Goal: Information Seeking & Learning: Learn about a topic

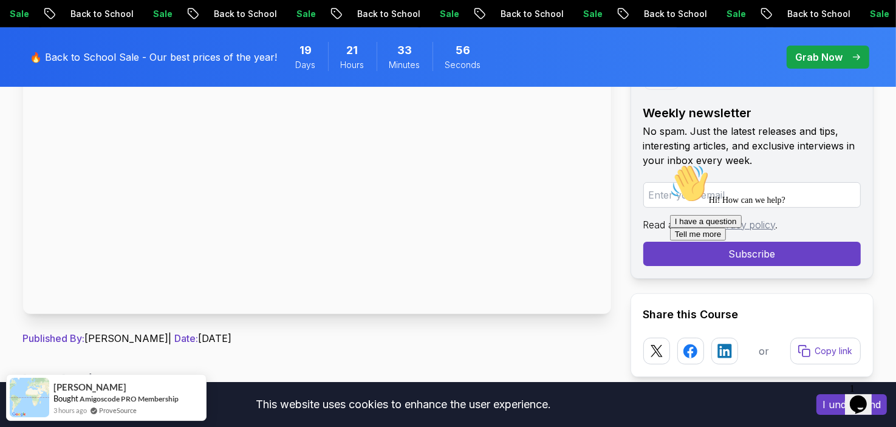
scroll to position [243, 0]
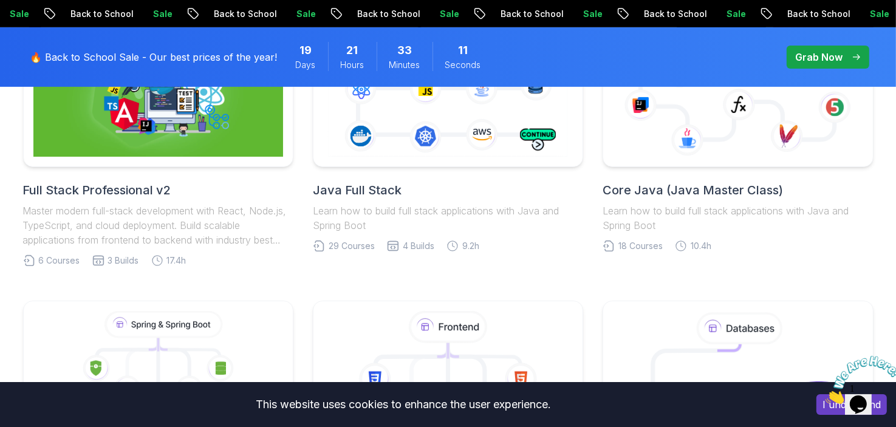
scroll to position [425, 0]
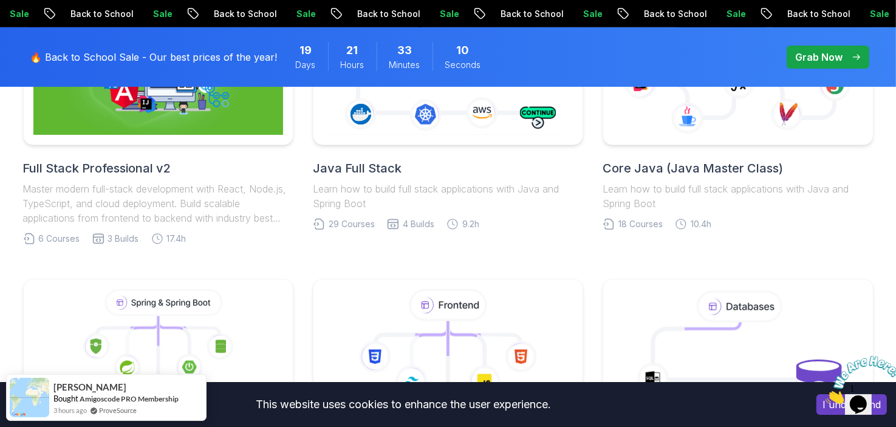
click at [825, 395] on icon "Close" at bounding box center [825, 400] width 0 height 10
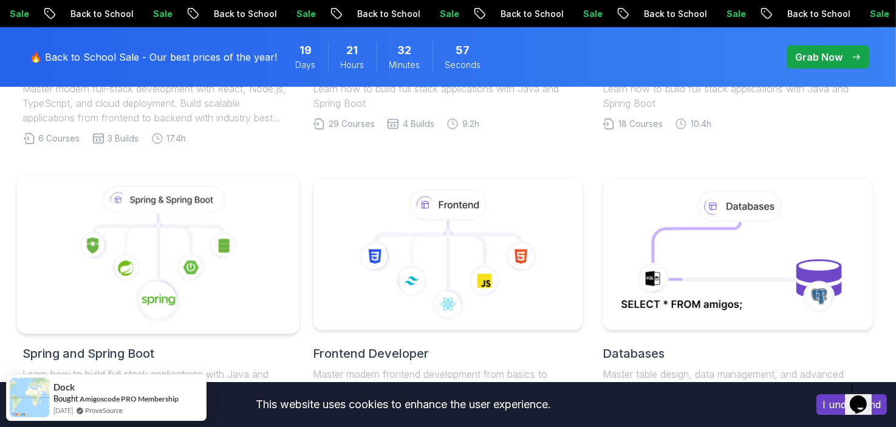
scroll to position [607, 0]
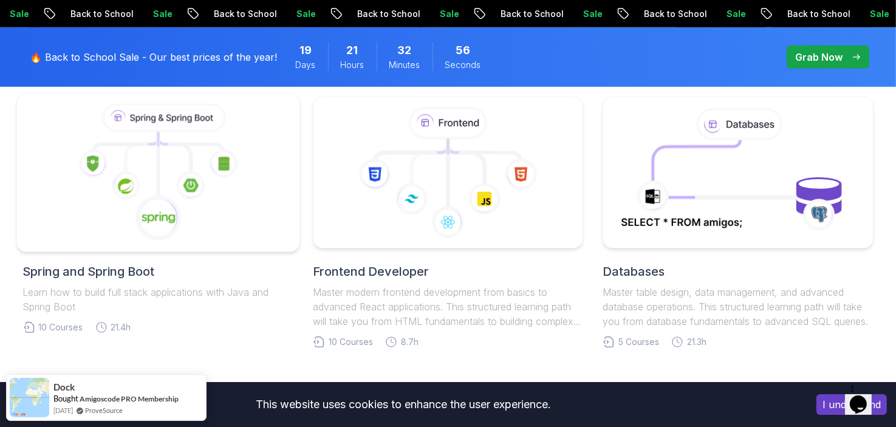
click at [251, 225] on icon at bounding box center [158, 173] width 262 height 138
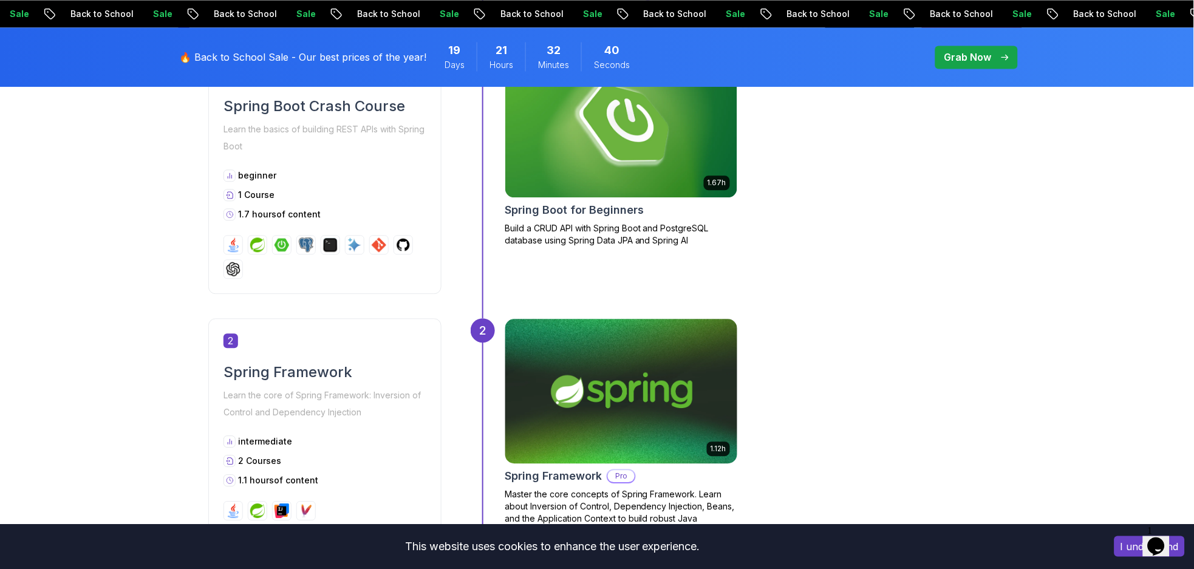
scroll to position [647, 0]
click at [358, 206] on div "beginner 1 Course 1.7 hours of content" at bounding box center [324, 195] width 203 height 51
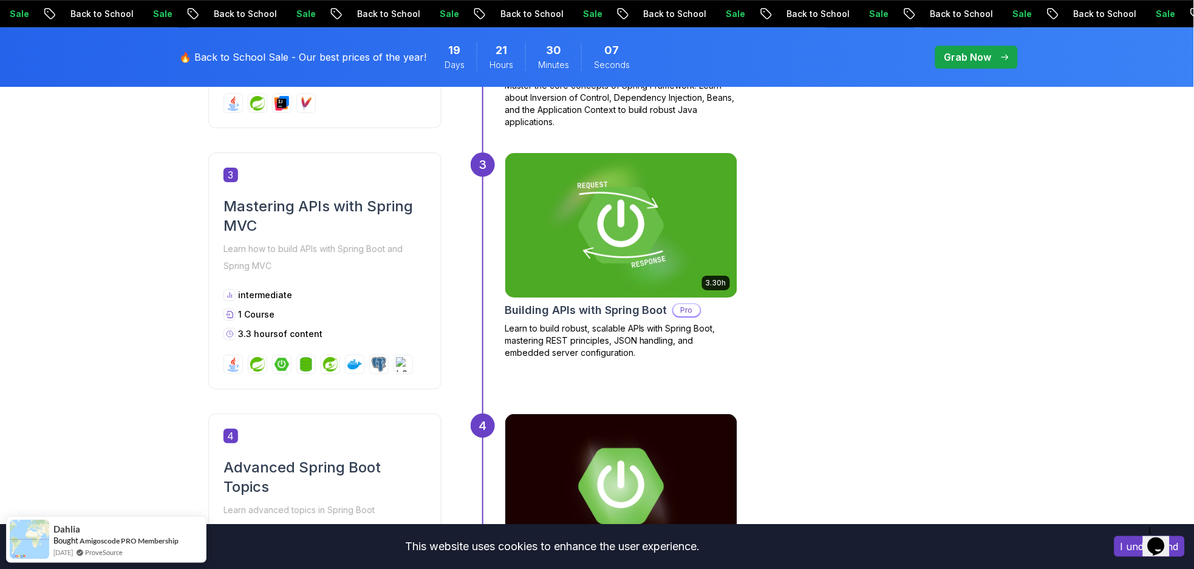
scroll to position [1295, 0]
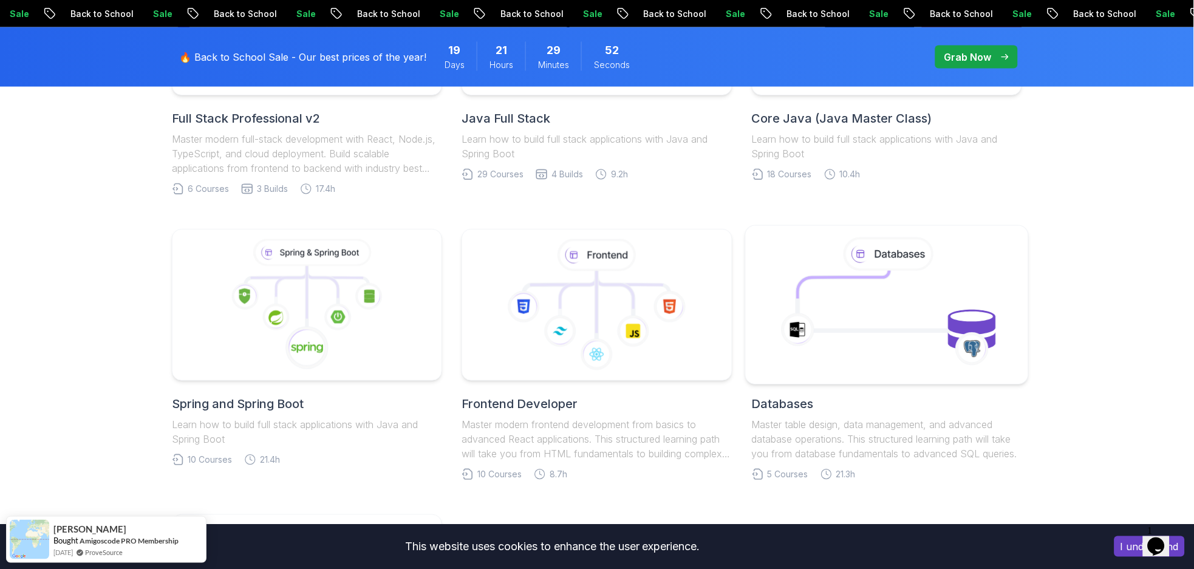
scroll to position [486, 0]
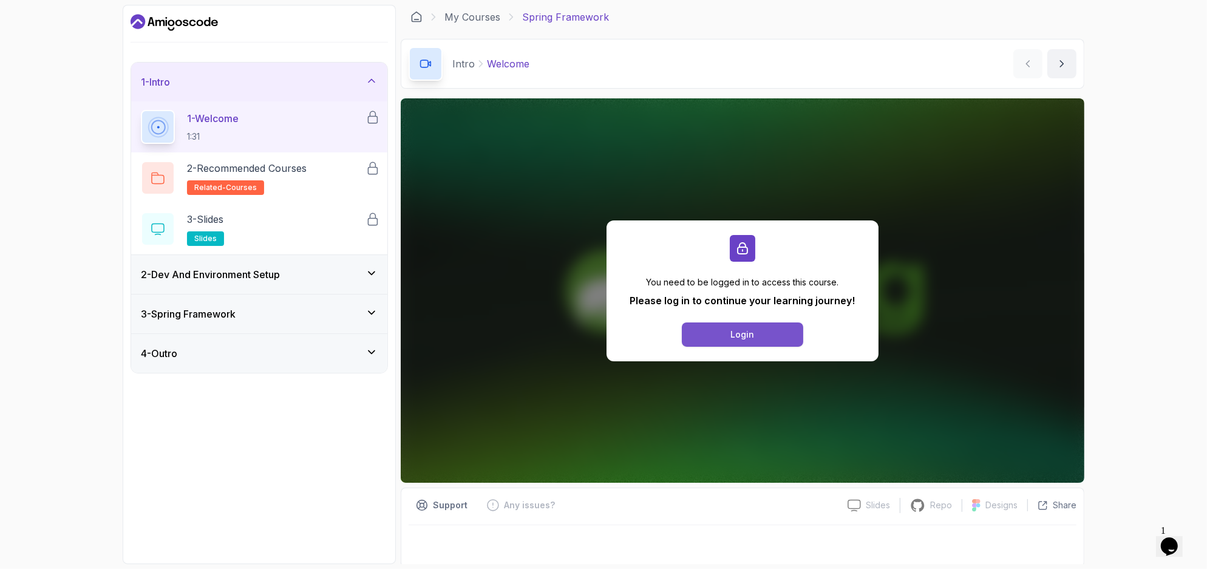
click at [751, 336] on div "Login" at bounding box center [743, 335] width 24 height 12
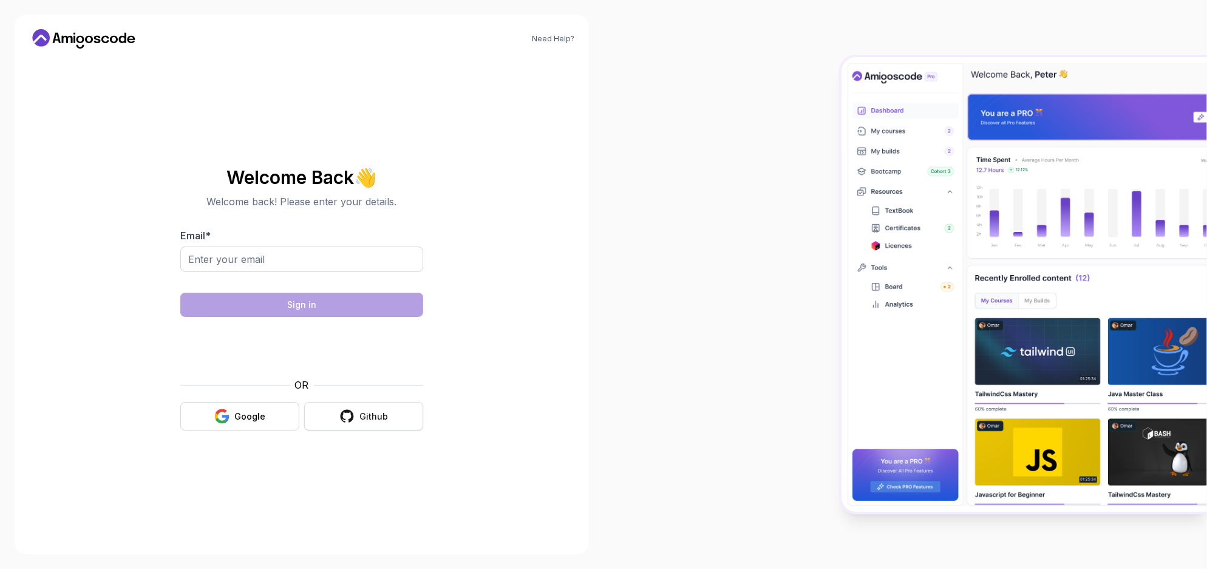
click at [377, 418] on div "Github" at bounding box center [374, 417] width 29 height 12
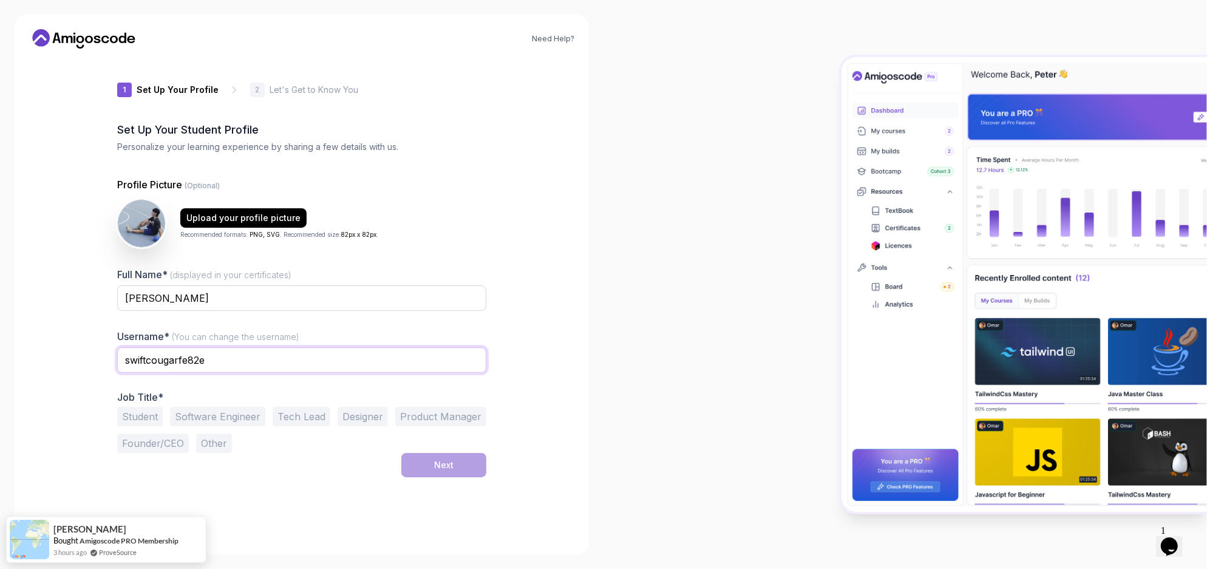
drag, startPoint x: 273, startPoint y: 363, endPoint x: 88, endPoint y: 363, distance: 184.6
click at [88, 363] on div "Need Help? 1 Set Up Your Profile 1 Set Up Your Profile 2 Let's Get to Know You …" at bounding box center [302, 285] width 575 height 540
type input "duongnamw"
click at [143, 415] on button "Student" at bounding box center [140, 416] width 46 height 19
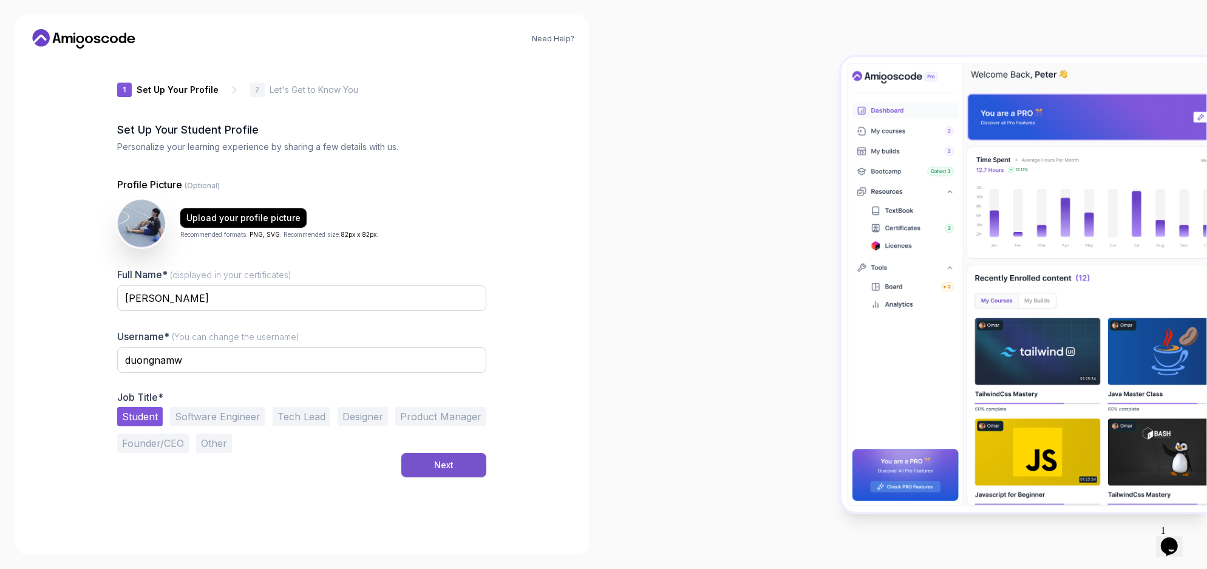
click at [439, 462] on div "Next" at bounding box center [443, 465] width 19 height 12
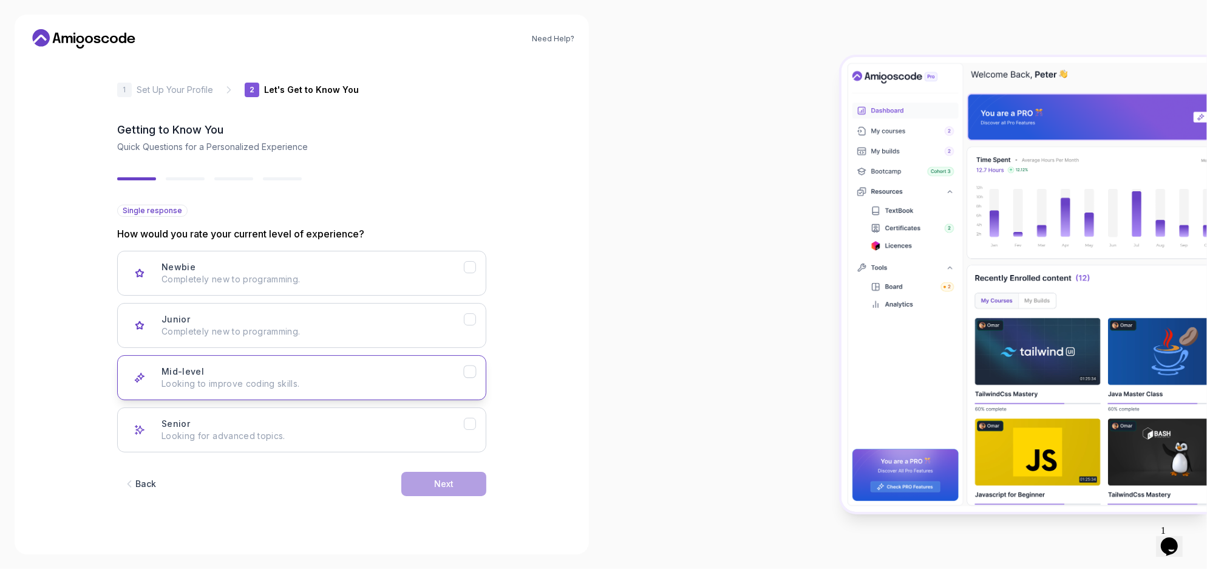
click at [467, 370] on icon "Mid-level" at bounding box center [471, 372] width 12 height 12
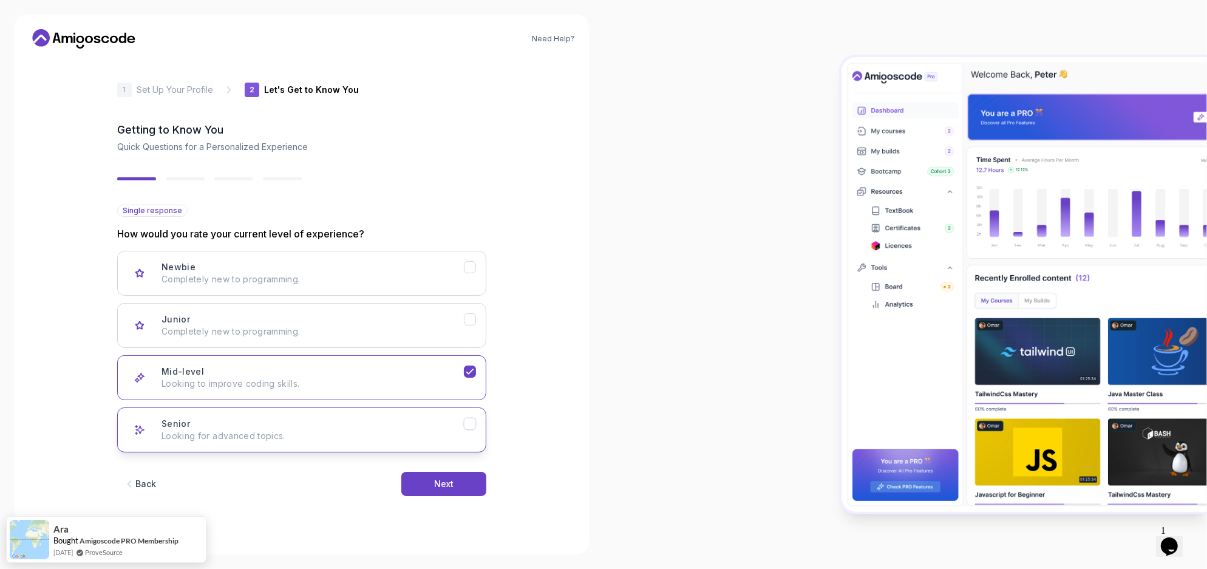
click at [477, 418] on button "Senior Looking for advanced topics." at bounding box center [301, 430] width 369 height 45
click at [478, 370] on button "Mid-level Looking to improve coding skills." at bounding box center [301, 377] width 369 height 45
click at [463, 485] on button "Next" at bounding box center [443, 484] width 85 height 24
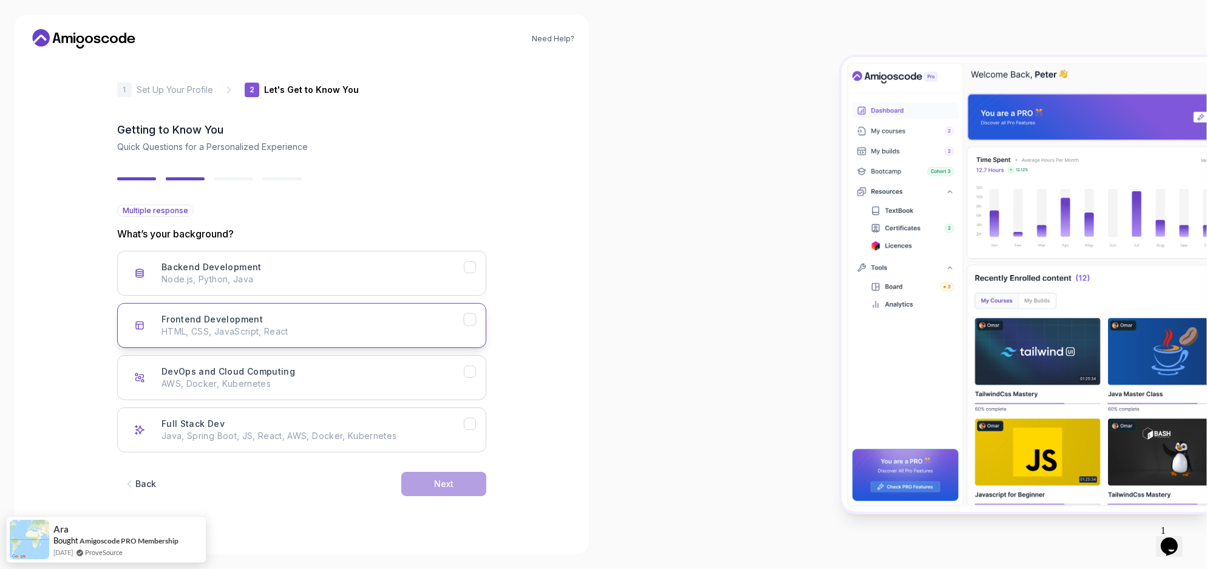
click at [472, 318] on icon "Frontend Development" at bounding box center [469, 319] width 7 height 5
click at [480, 268] on button "Backend Development Node.js, Python, Java" at bounding box center [301, 273] width 369 height 45
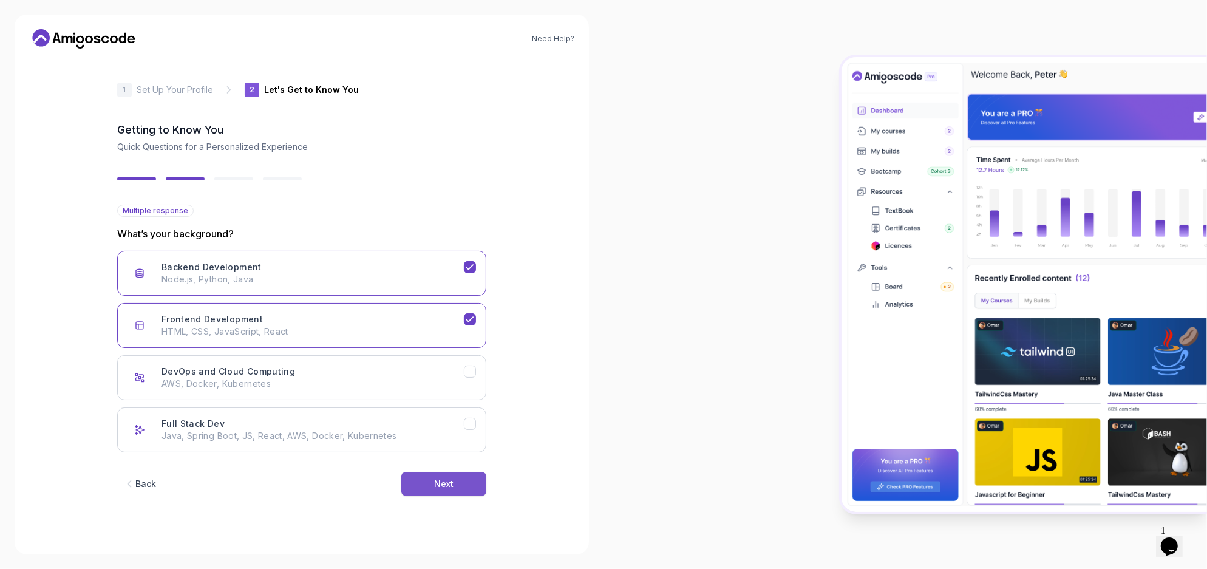
click at [462, 477] on button "Next" at bounding box center [443, 484] width 85 height 24
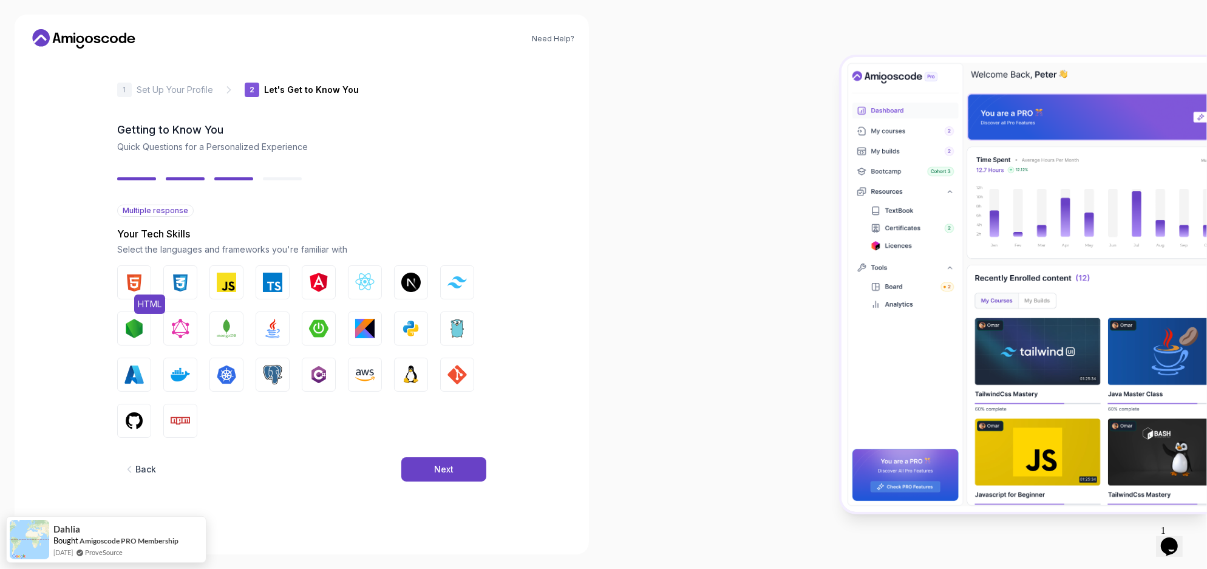
click at [132, 277] on img "button" at bounding box center [134, 282] width 19 height 19
click at [180, 280] on img "button" at bounding box center [180, 282] width 19 height 19
click at [229, 273] on img "button" at bounding box center [226, 282] width 19 height 19
click at [285, 278] on button "TypeScript" at bounding box center [273, 282] width 34 height 34
click at [278, 284] on img "button" at bounding box center [272, 282] width 19 height 19
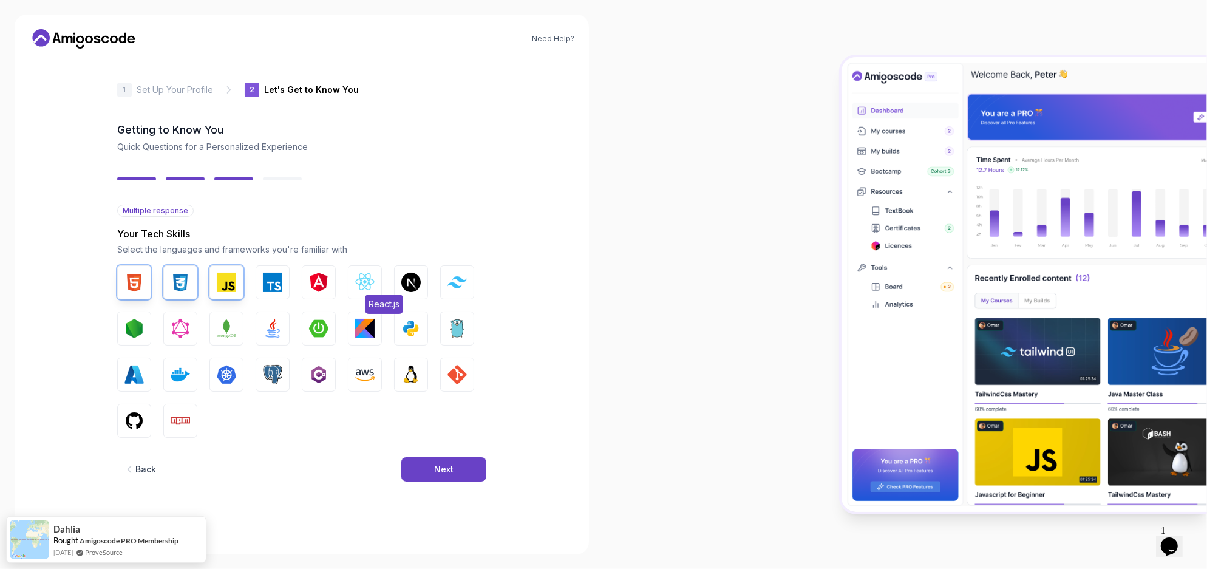
click at [364, 288] on img "button" at bounding box center [364, 282] width 19 height 19
click at [470, 287] on button "Tailwind CSS" at bounding box center [457, 282] width 34 height 34
click at [151, 325] on button "Node.js" at bounding box center [134, 329] width 34 height 34
click at [236, 333] on button "MongoDB" at bounding box center [227, 329] width 34 height 34
click at [232, 329] on img "button" at bounding box center [226, 328] width 19 height 19
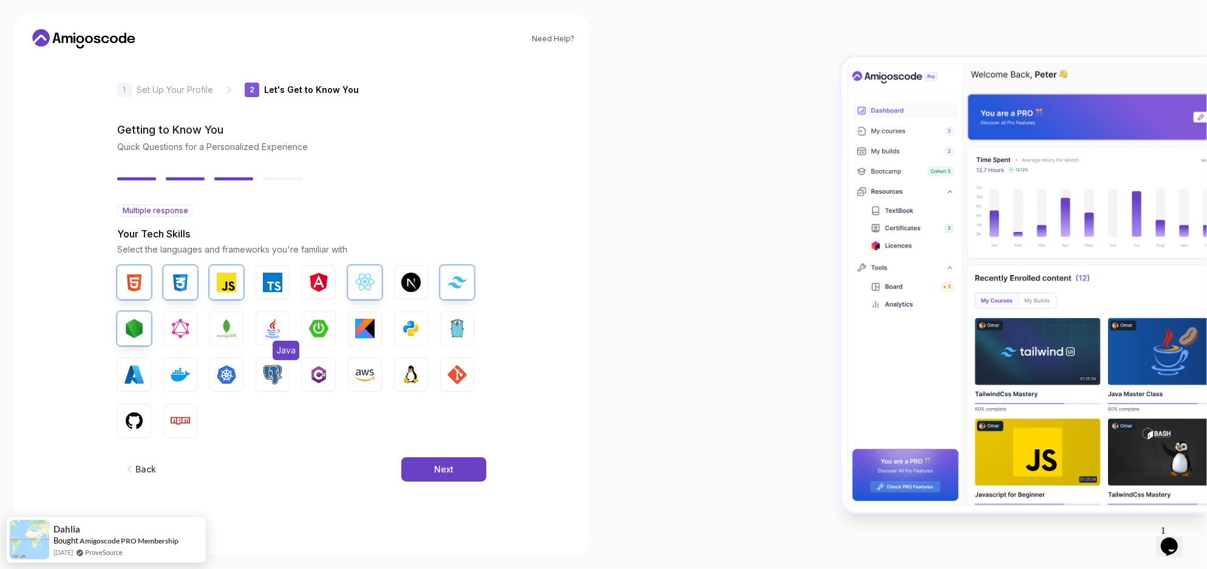
click at [279, 330] on img "button" at bounding box center [272, 328] width 19 height 19
click at [130, 413] on img "button" at bounding box center [134, 420] width 19 height 19
click at [177, 369] on img "button" at bounding box center [180, 374] width 19 height 19
click at [186, 414] on img "button" at bounding box center [180, 420] width 19 height 19
click at [454, 381] on img "button" at bounding box center [457, 374] width 19 height 19
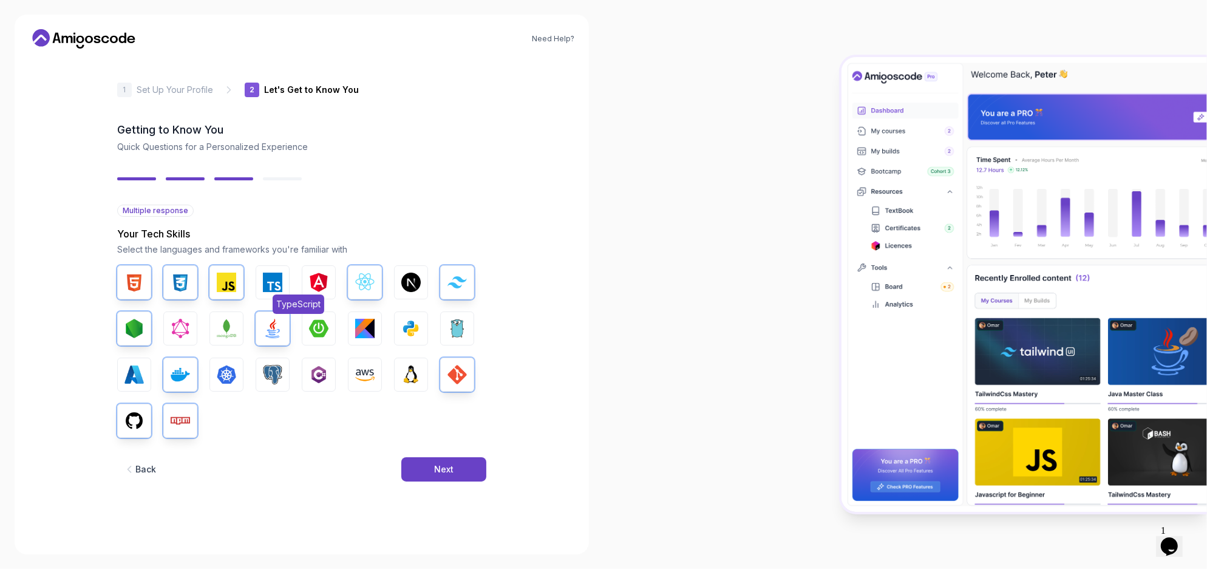
click at [268, 281] on img "button" at bounding box center [272, 282] width 19 height 19
click at [454, 475] on button "Next" at bounding box center [443, 469] width 85 height 24
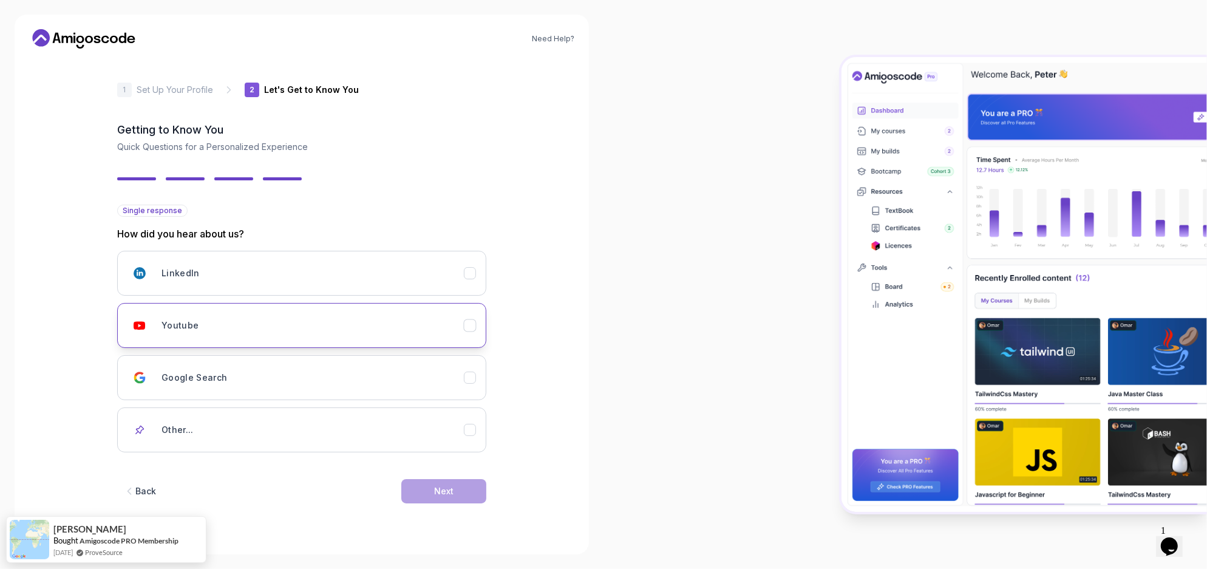
click at [468, 327] on icon "Youtube" at bounding box center [469, 325] width 7 height 5
click at [461, 496] on button "Next" at bounding box center [443, 491] width 85 height 24
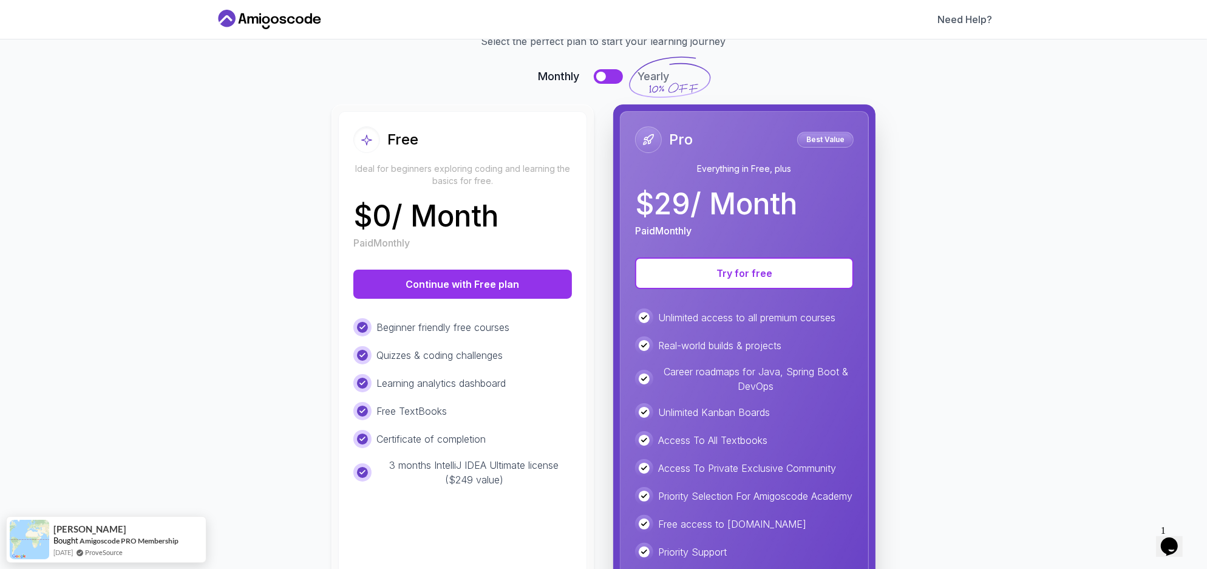
scroll to position [147, 0]
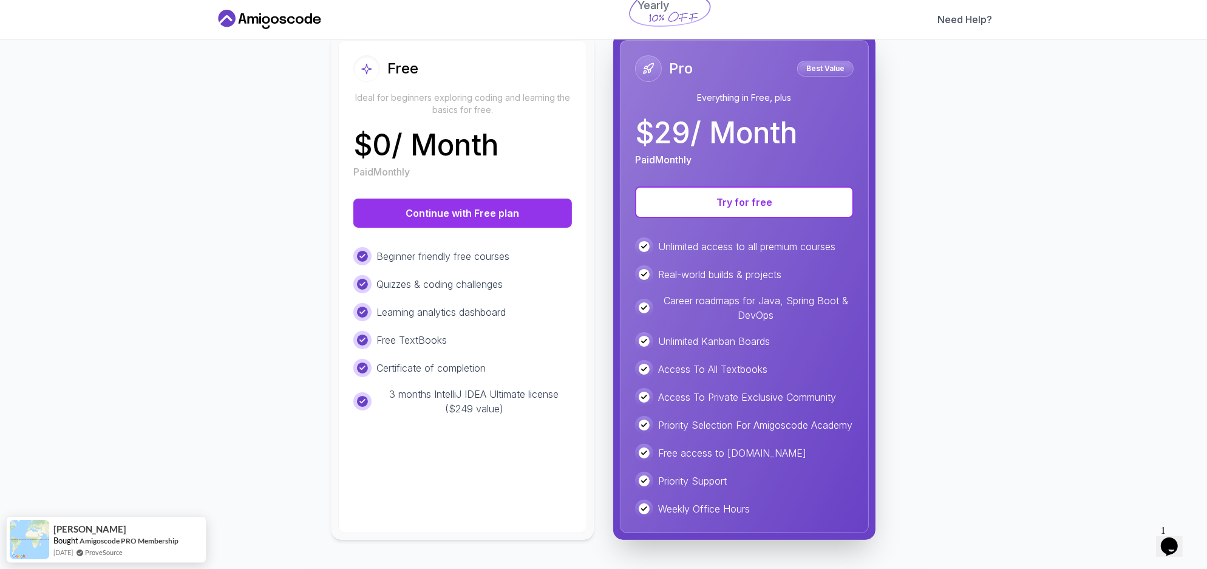
click at [530, 445] on div "Free Ideal for beginners exploring coding and learning the basics for free. $ 0…" at bounding box center [462, 286] width 249 height 493
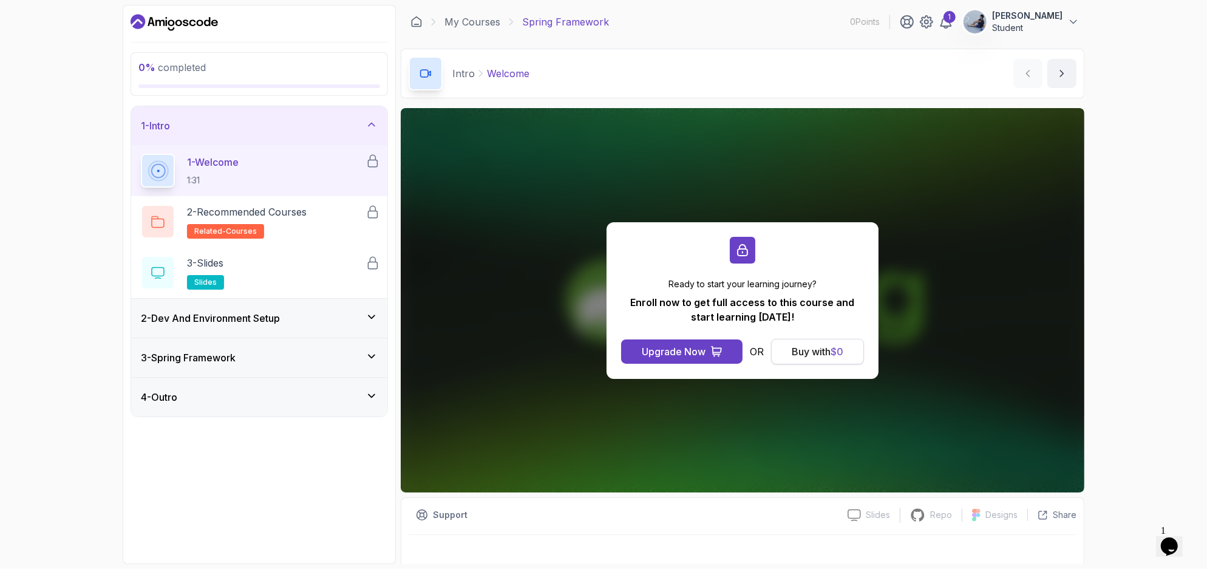
click at [852, 358] on button "Buy with $ 0" at bounding box center [817, 352] width 93 height 26
click at [836, 355] on span "$ 0" at bounding box center [837, 352] width 13 height 12
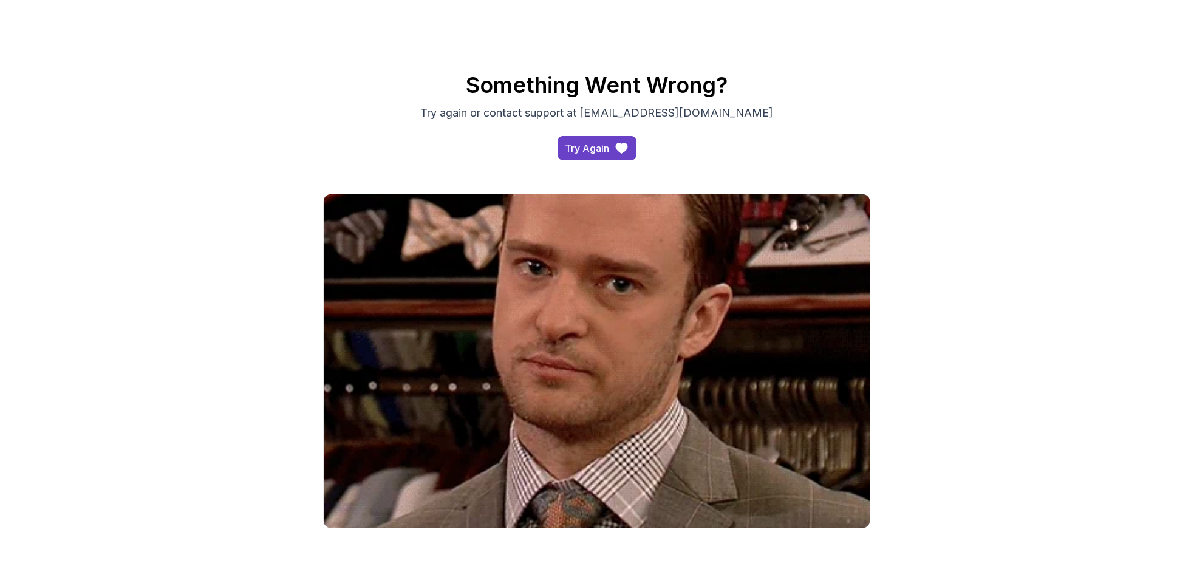
scroll to position [17, 0]
